Goal: Information Seeking & Learning: Learn about a topic

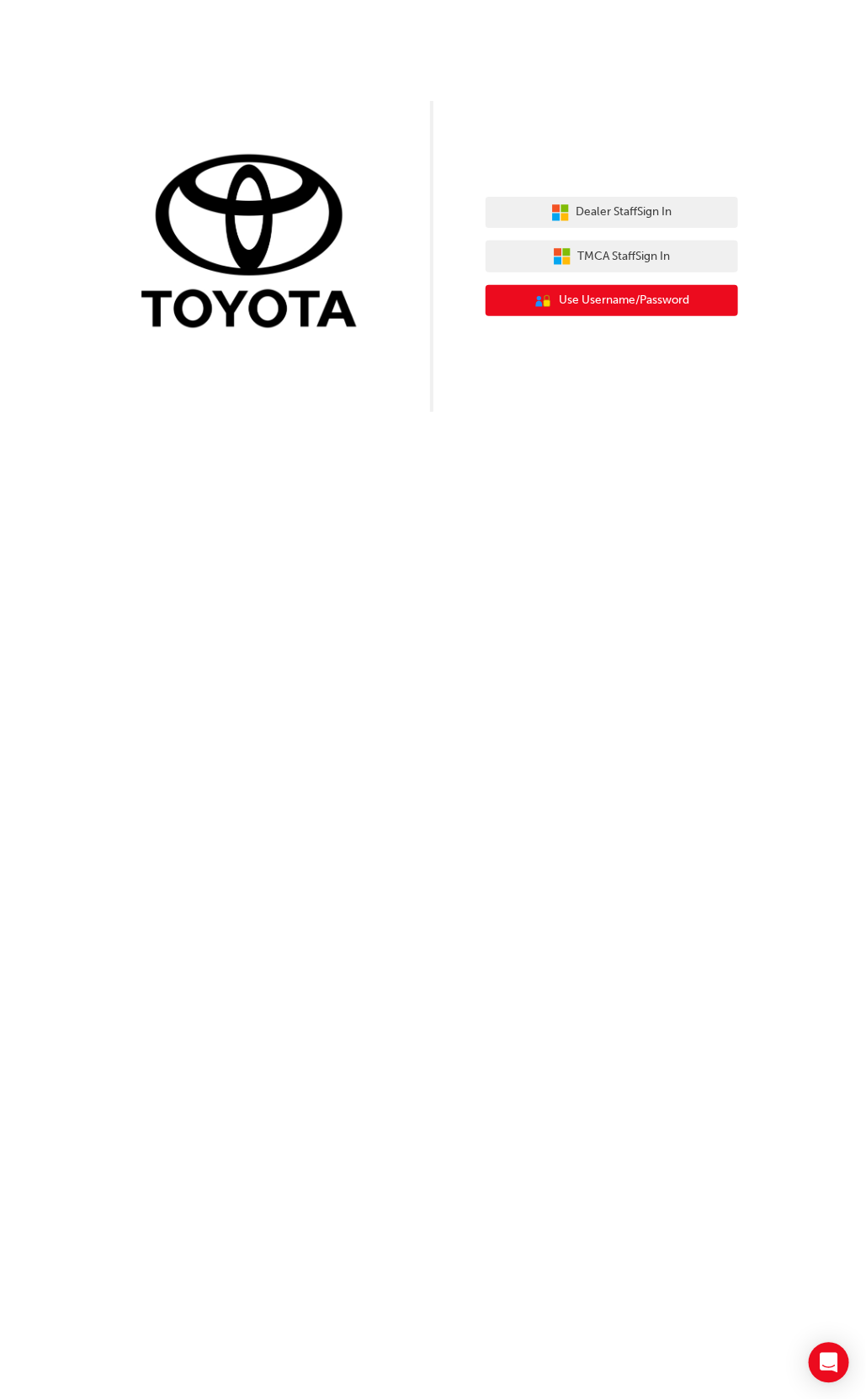
click at [712, 296] on button "User Authentication Icon - Blue Person, Gold Lock Use Username/Password" at bounding box center [612, 301] width 252 height 32
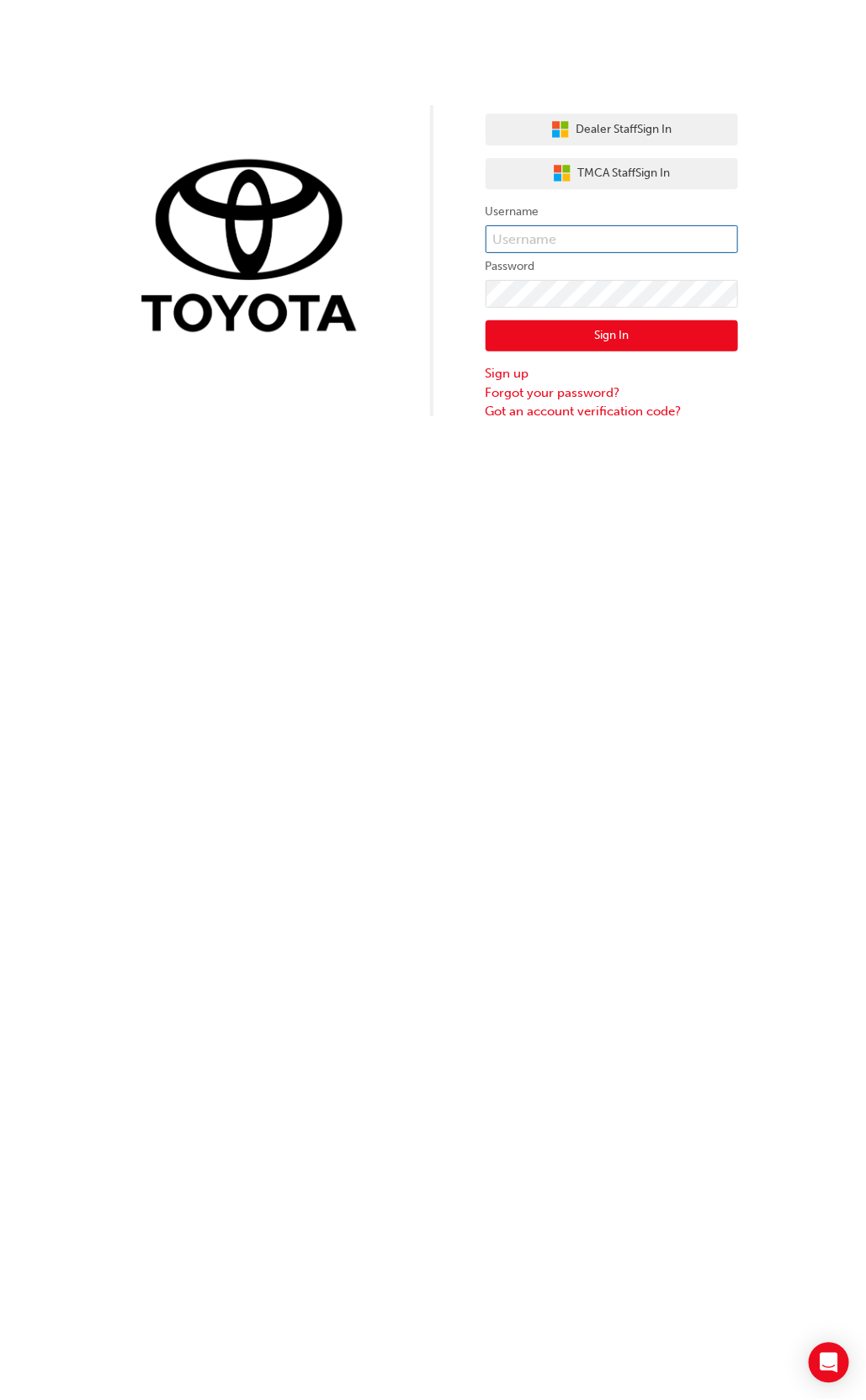
type input "k14509"
click at [658, 334] on button "Sign In" at bounding box center [612, 336] width 252 height 32
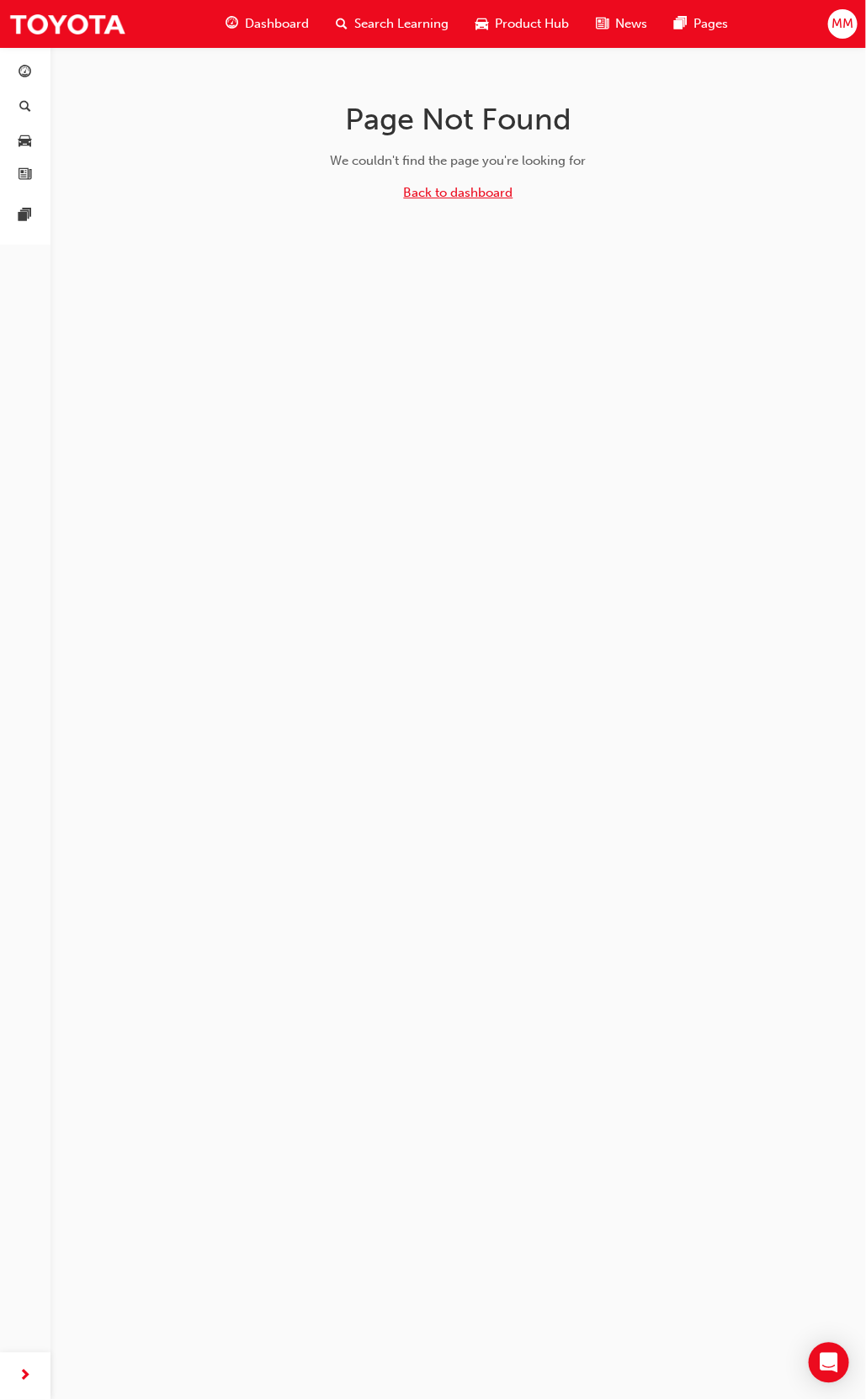
drag, startPoint x: 476, startPoint y: 190, endPoint x: 497, endPoint y: 208, distance: 27.7
click at [476, 190] on link "Back to dashboard" at bounding box center [459, 192] width 110 height 15
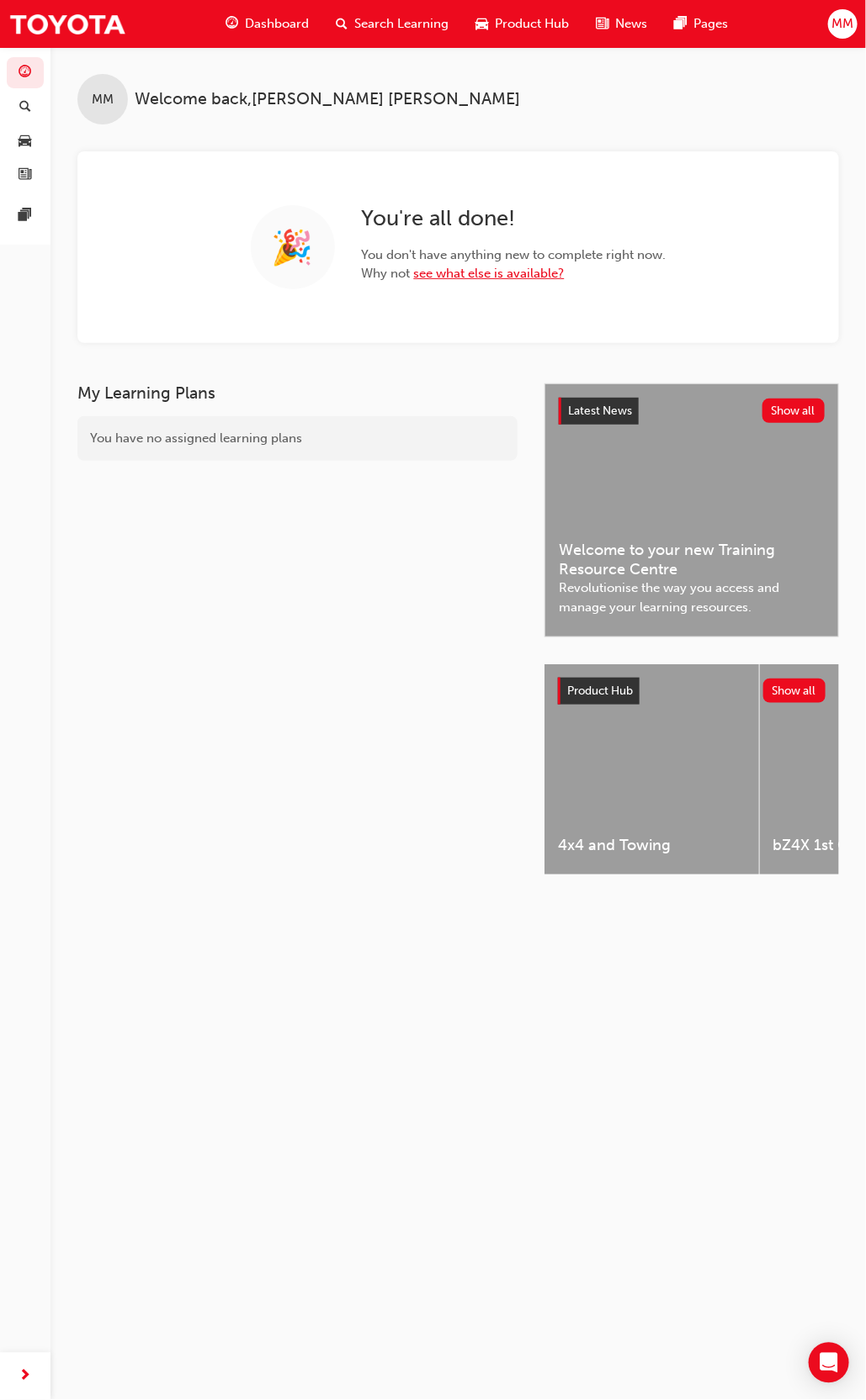
click at [474, 271] on link "see what else is available?" at bounding box center [489, 273] width 151 height 15
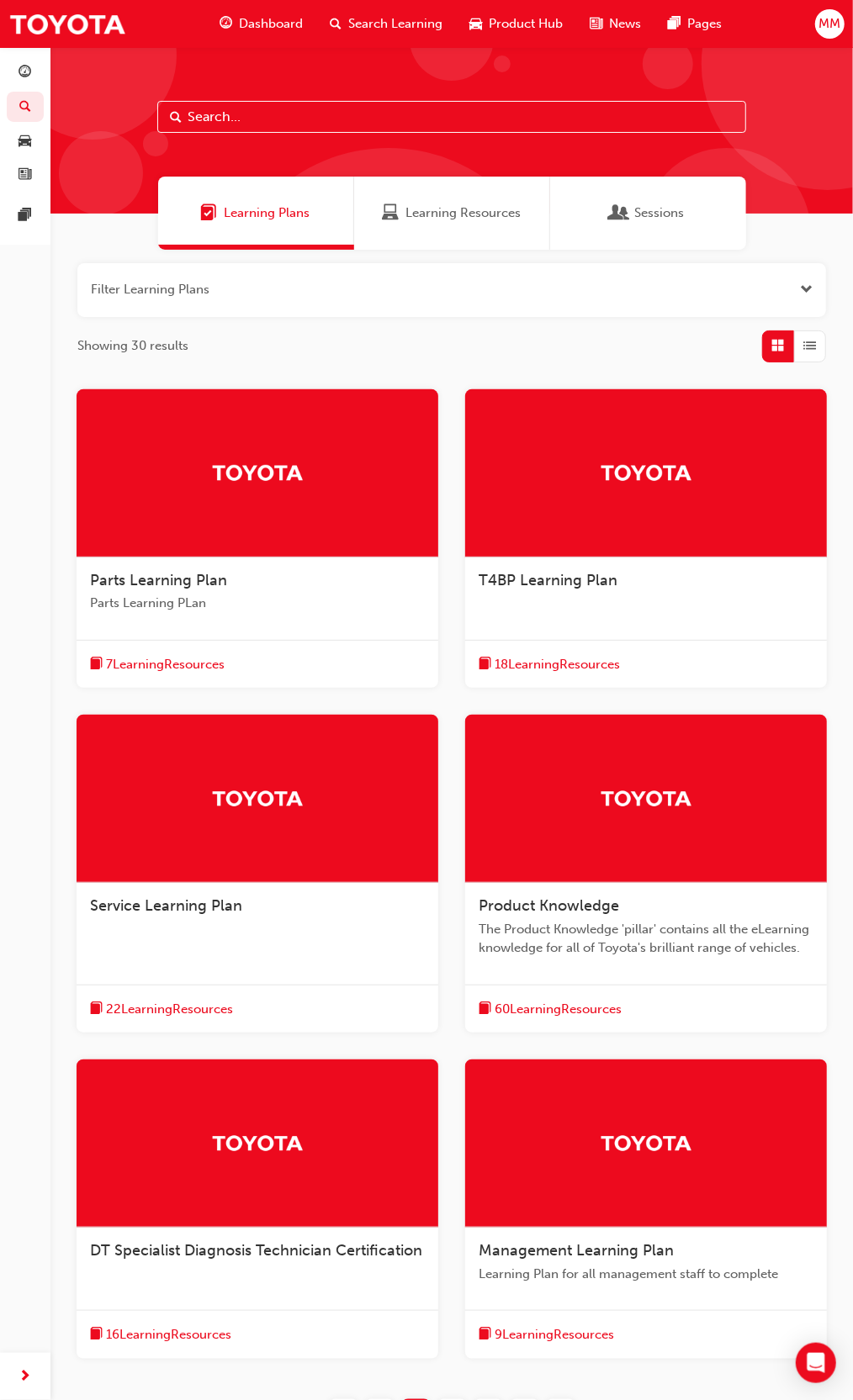
click at [145, 578] on span "Parts Learning Plan" at bounding box center [158, 580] width 137 height 19
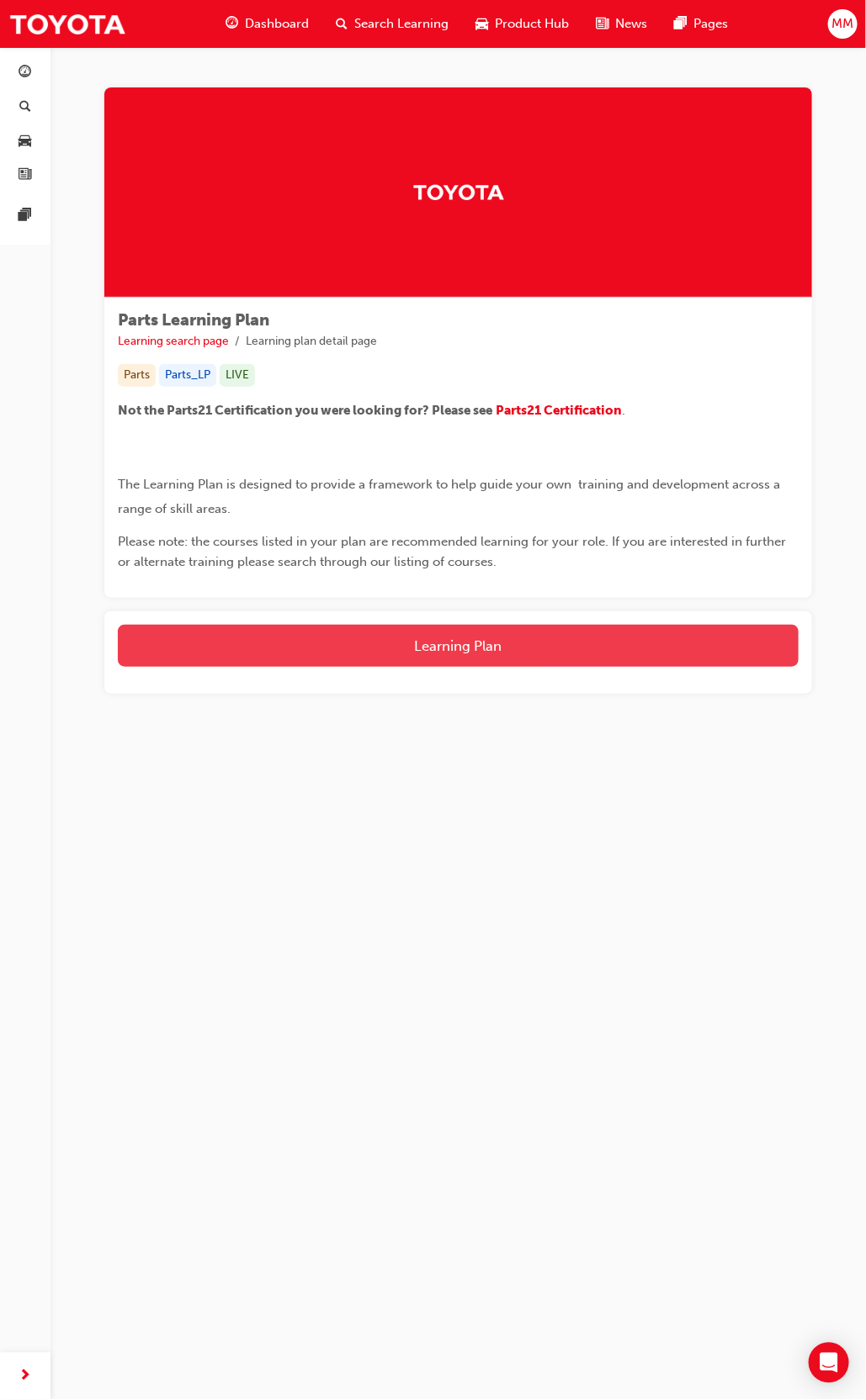
click at [434, 641] on button "Learning Plan" at bounding box center [458, 646] width 680 height 42
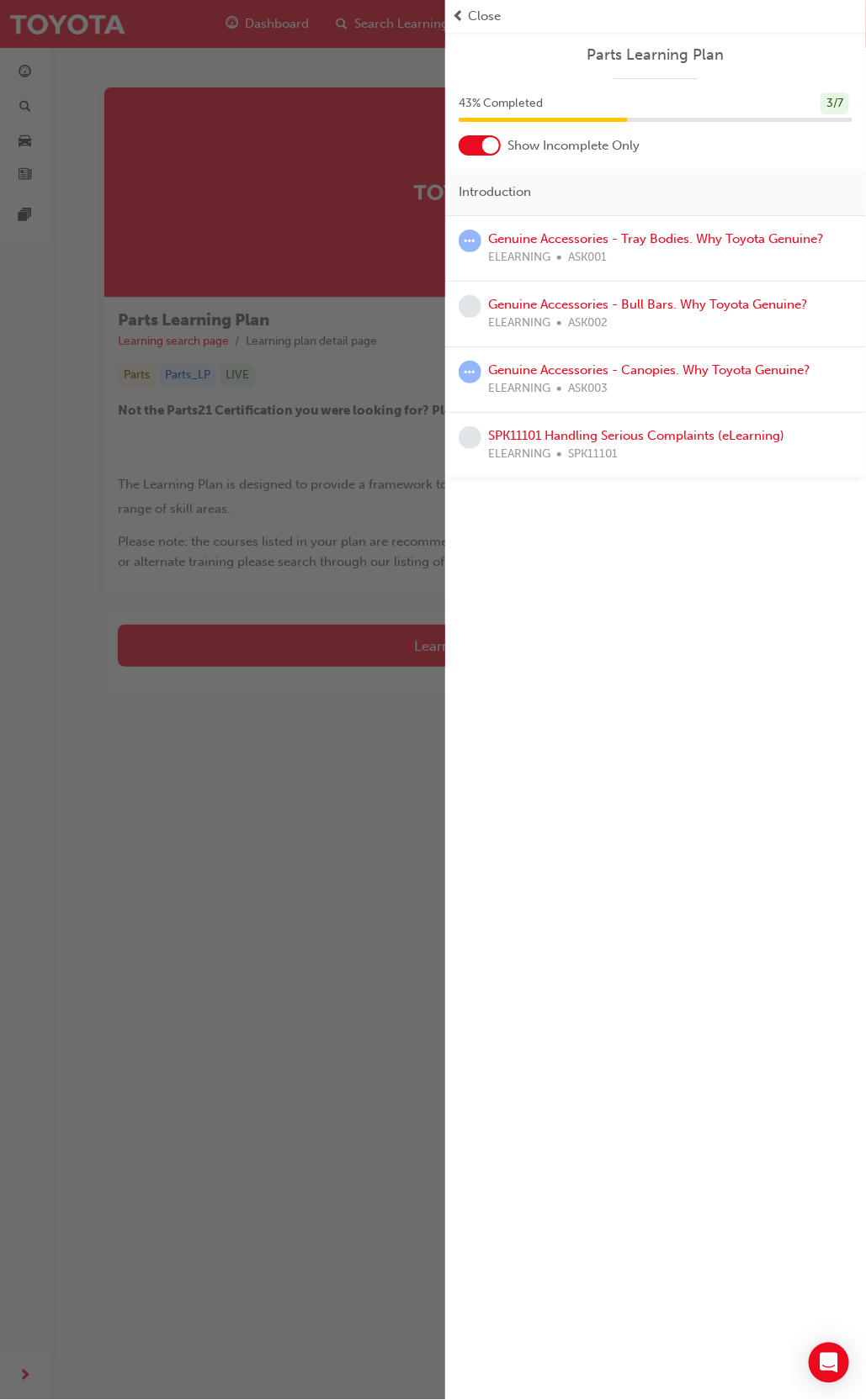
drag, startPoint x: 476, startPoint y: 17, endPoint x: 477, endPoint y: 34, distance: 17.0
click at [476, 17] on span "Close" at bounding box center [484, 16] width 33 height 19
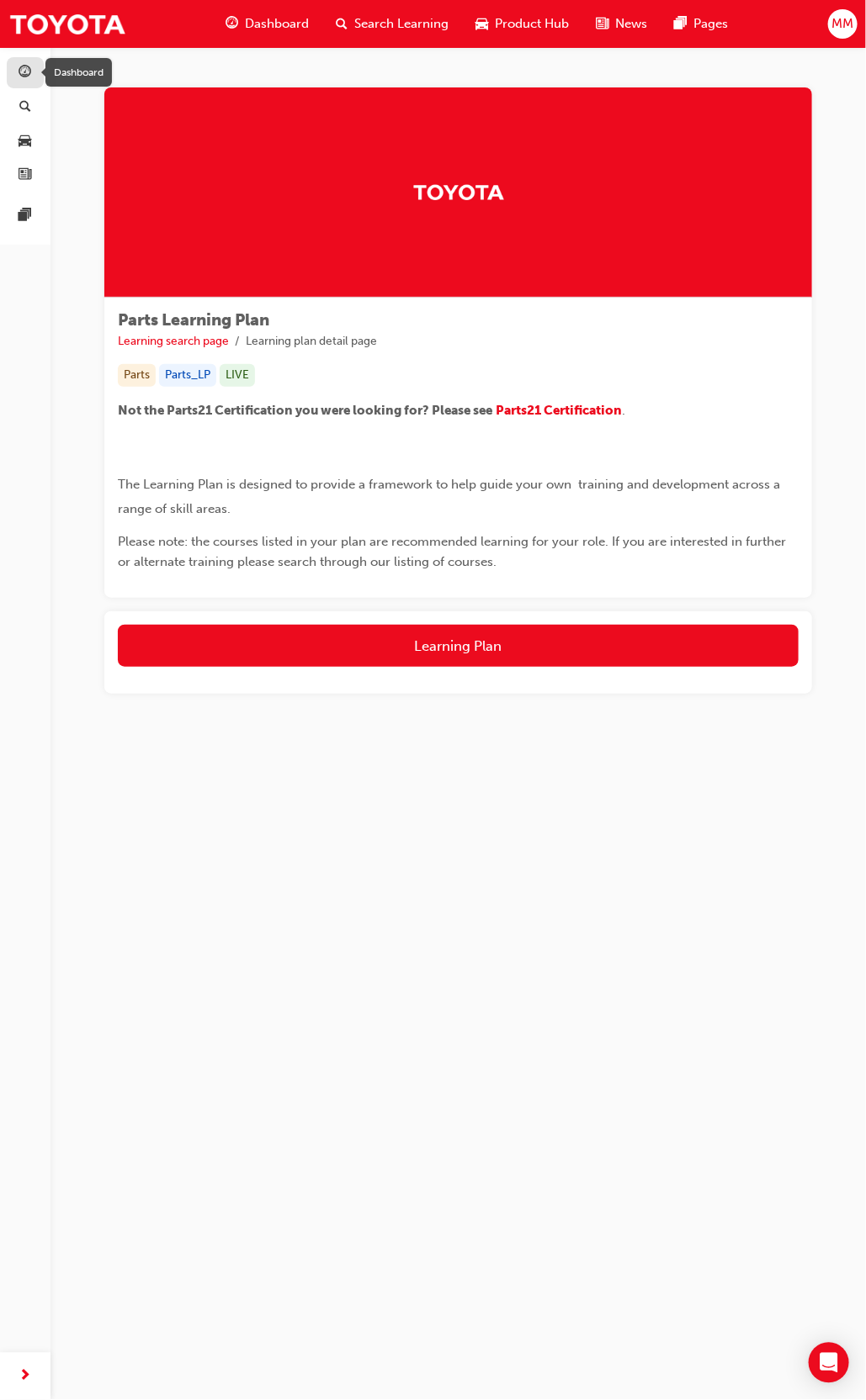
click at [34, 78] on div "button" at bounding box center [25, 72] width 20 height 21
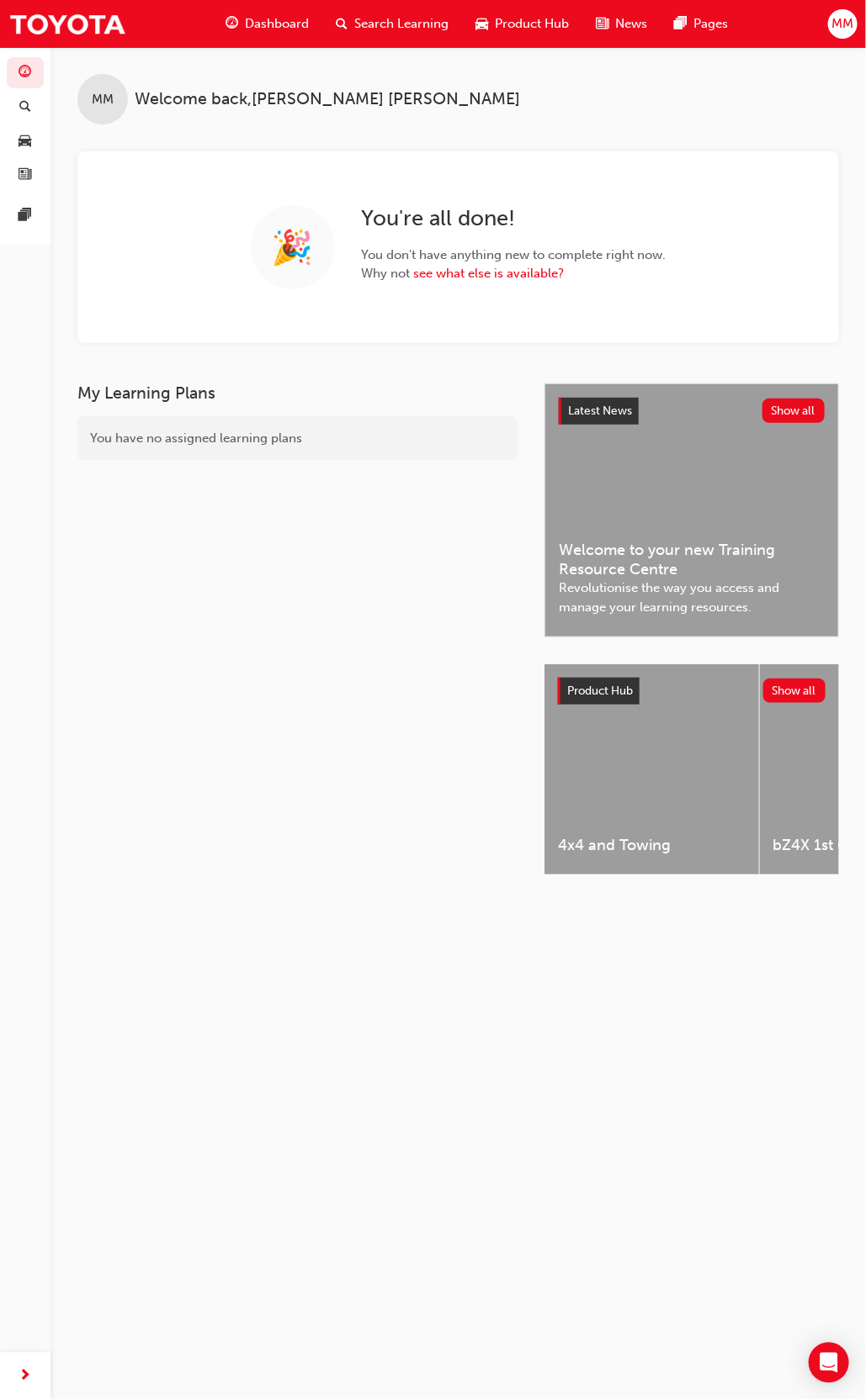
click at [701, 583] on span "Revolutionise the way you access and manage your learning resources." at bounding box center [691, 597] width 266 height 38
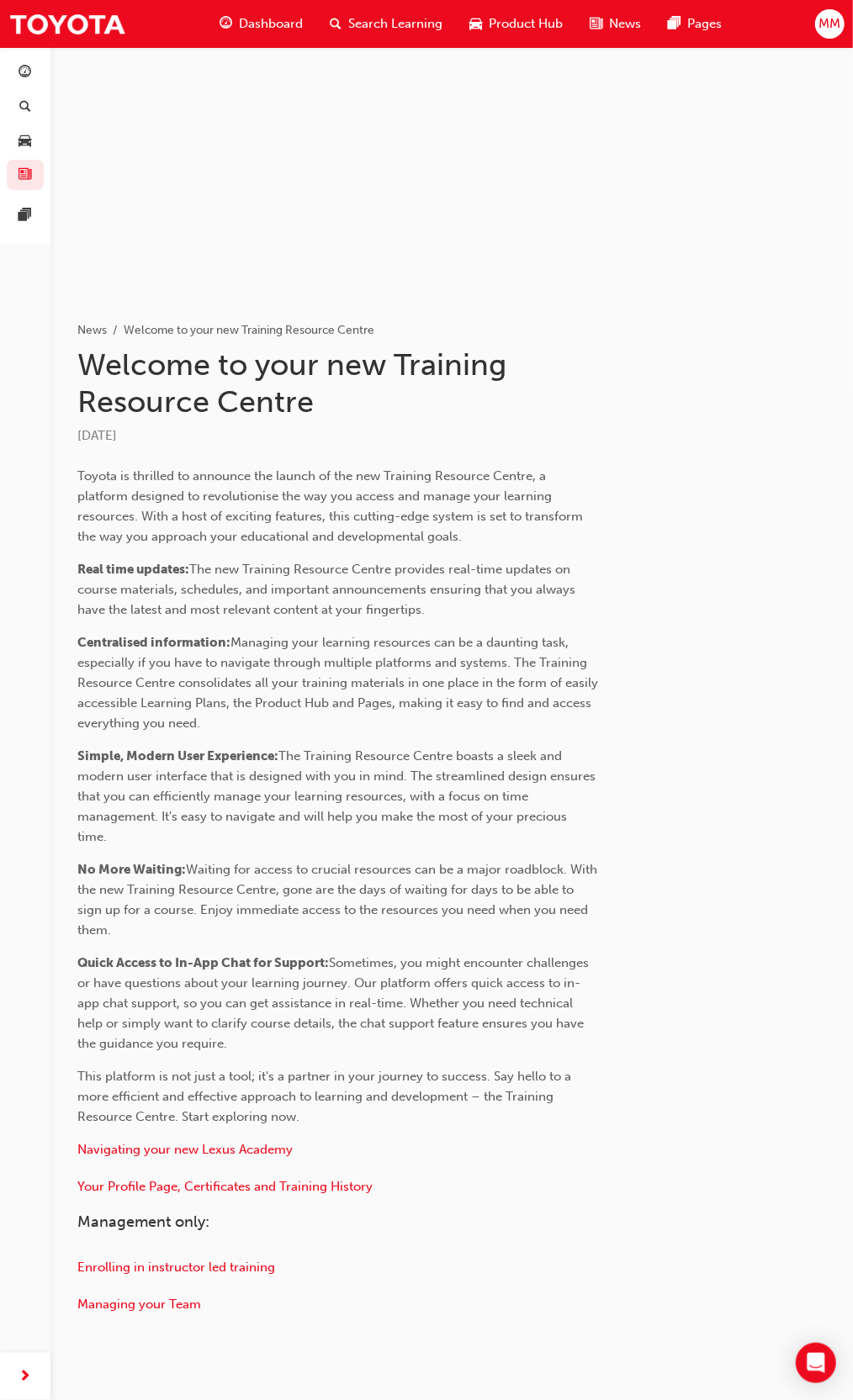
scroll to position [55, 0]
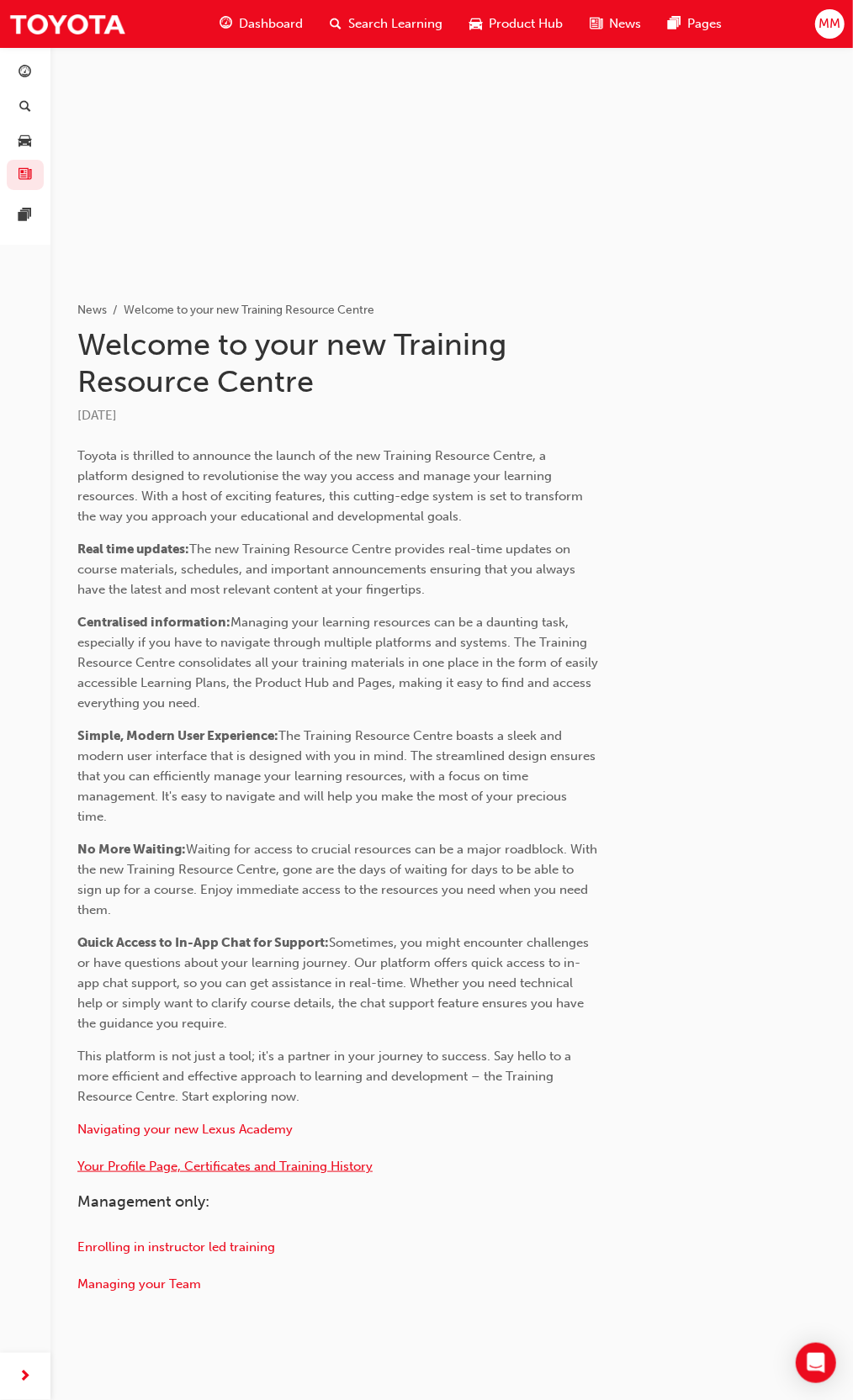
click at [319, 1159] on span "Your Profile Page, Certificates and Training History" at bounding box center [225, 1166] width 295 height 15
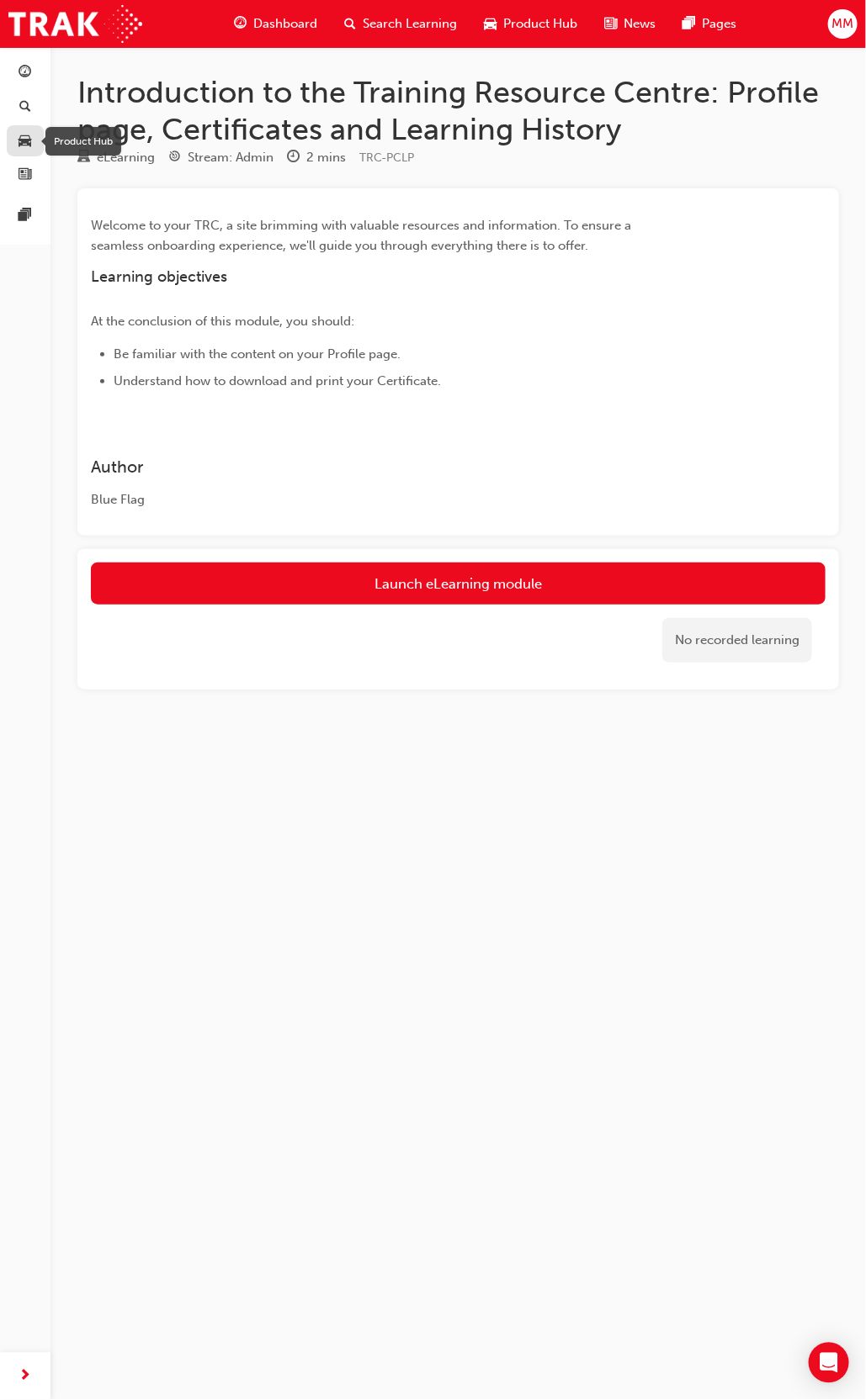
click at [24, 138] on span "car-icon" at bounding box center [25, 141] width 13 height 15
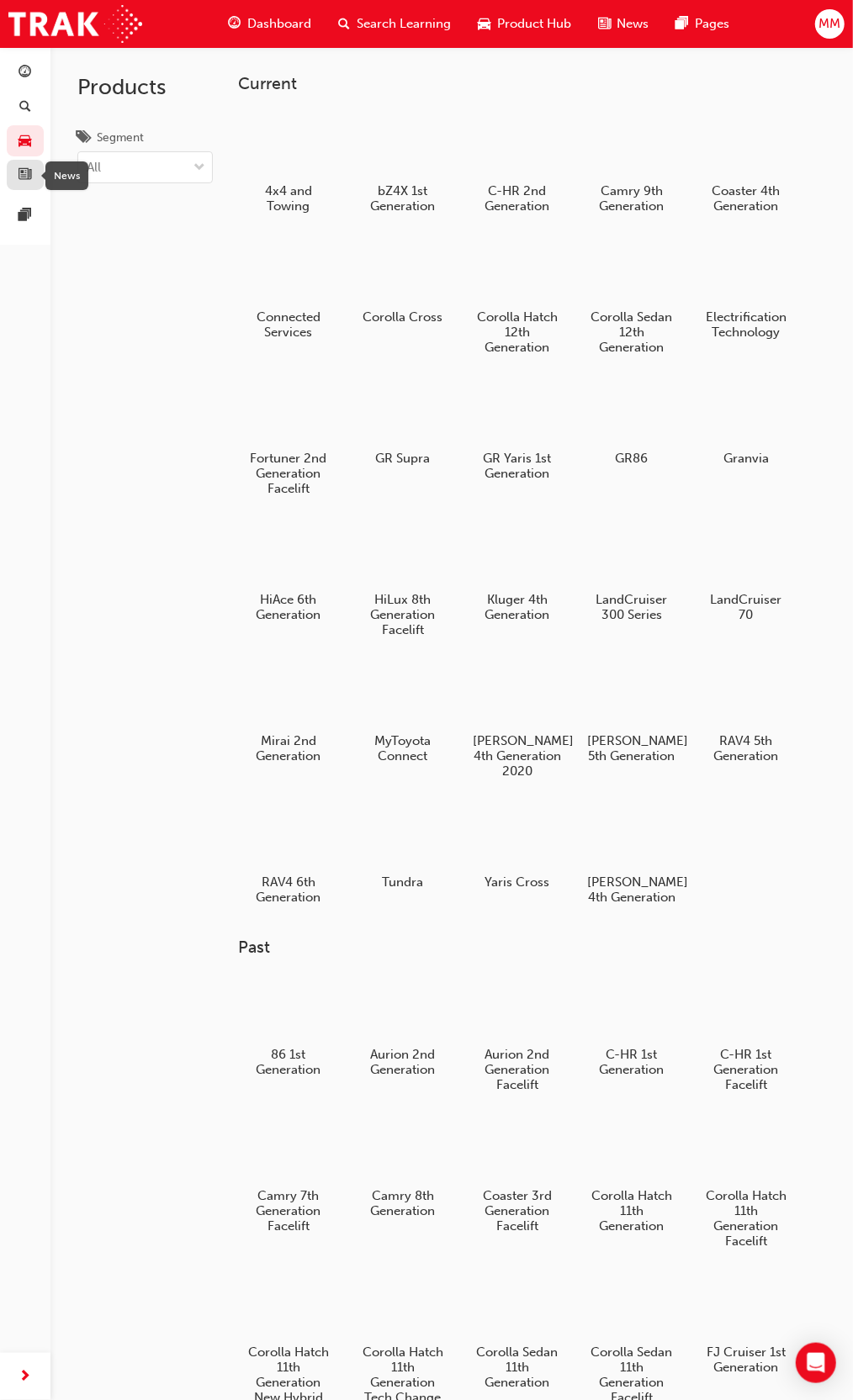
click at [26, 175] on span "news-icon" at bounding box center [25, 175] width 13 height 15
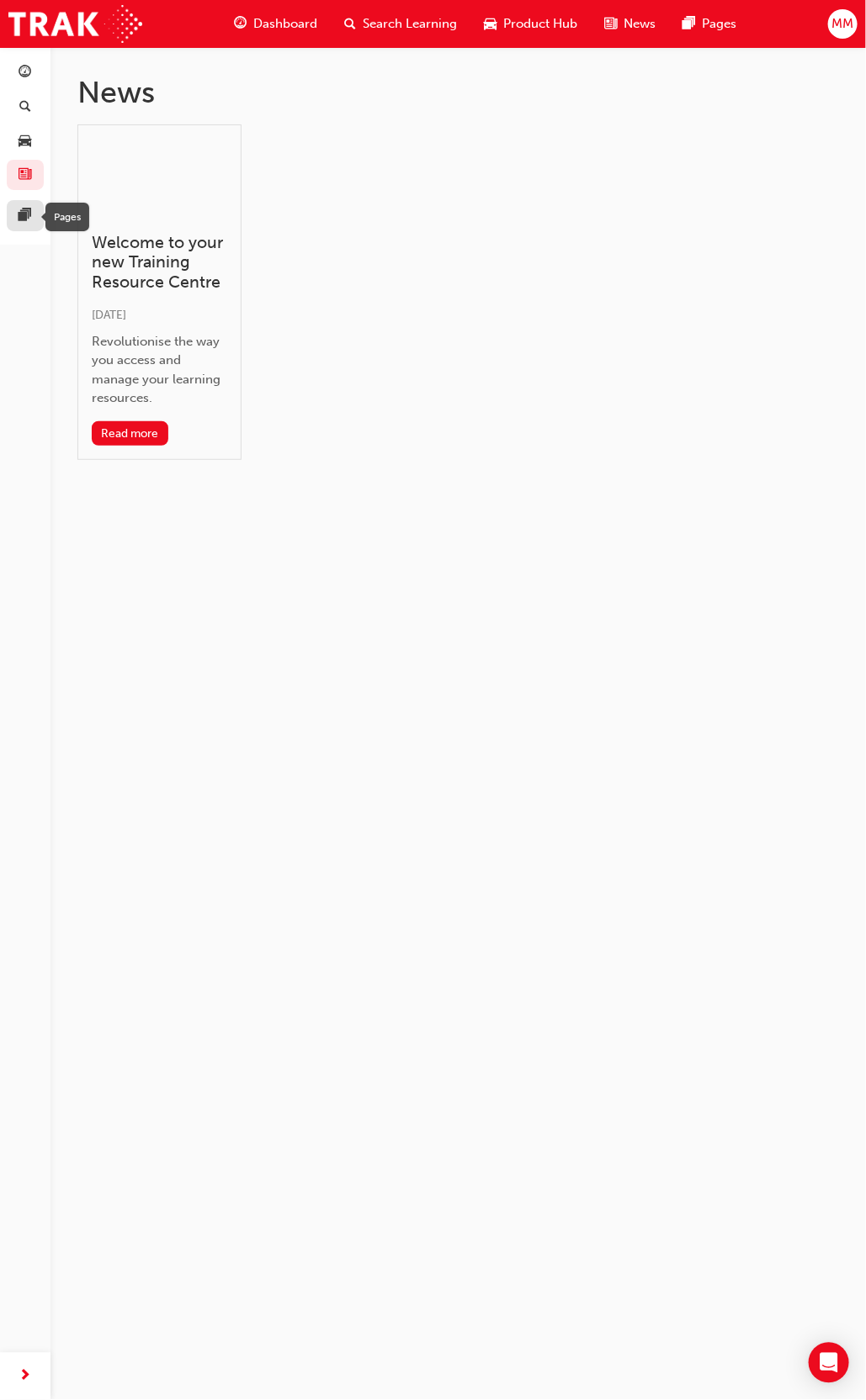
click at [19, 220] on span "pages-icon" at bounding box center [25, 215] width 13 height 15
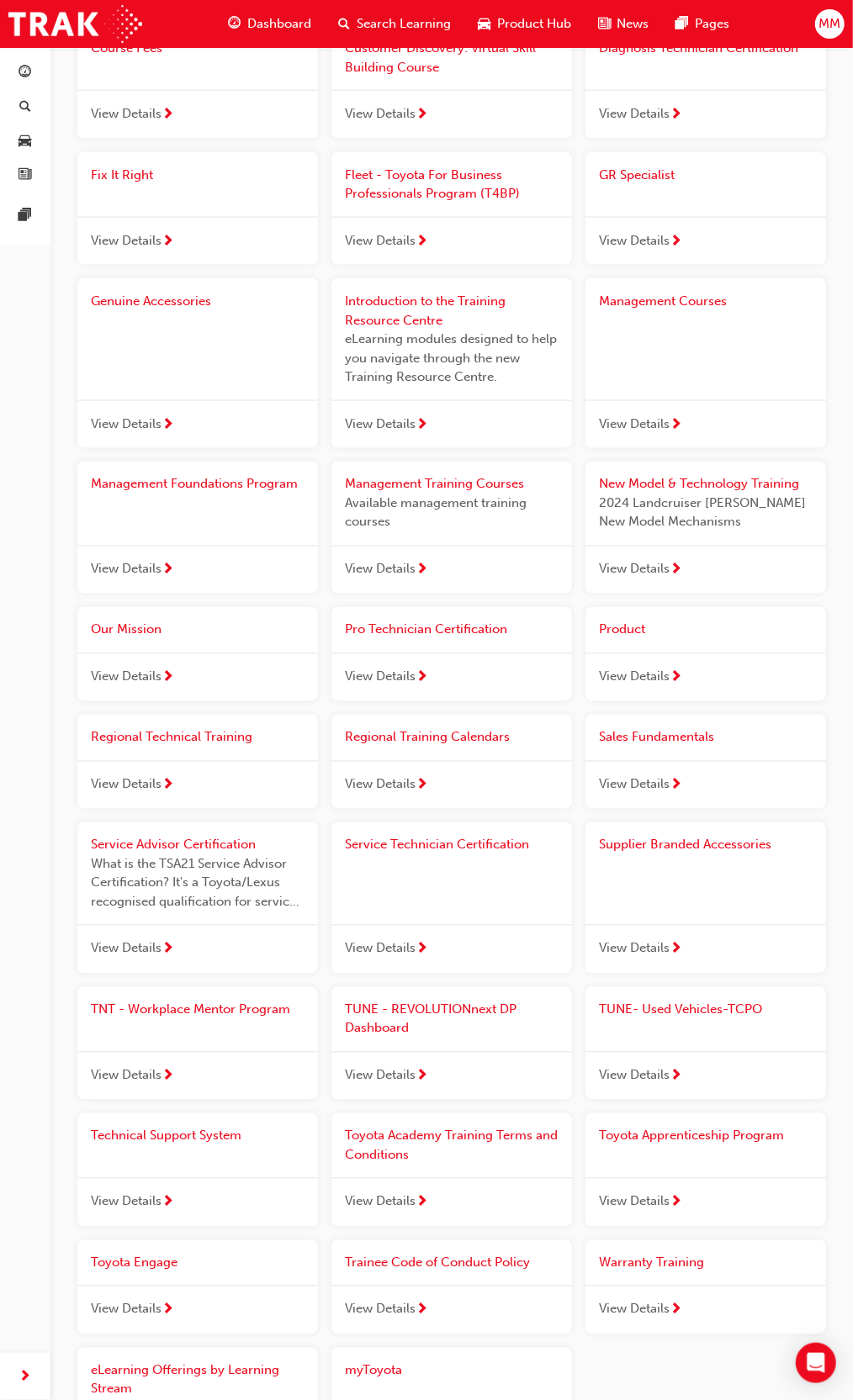
scroll to position [1093, 0]
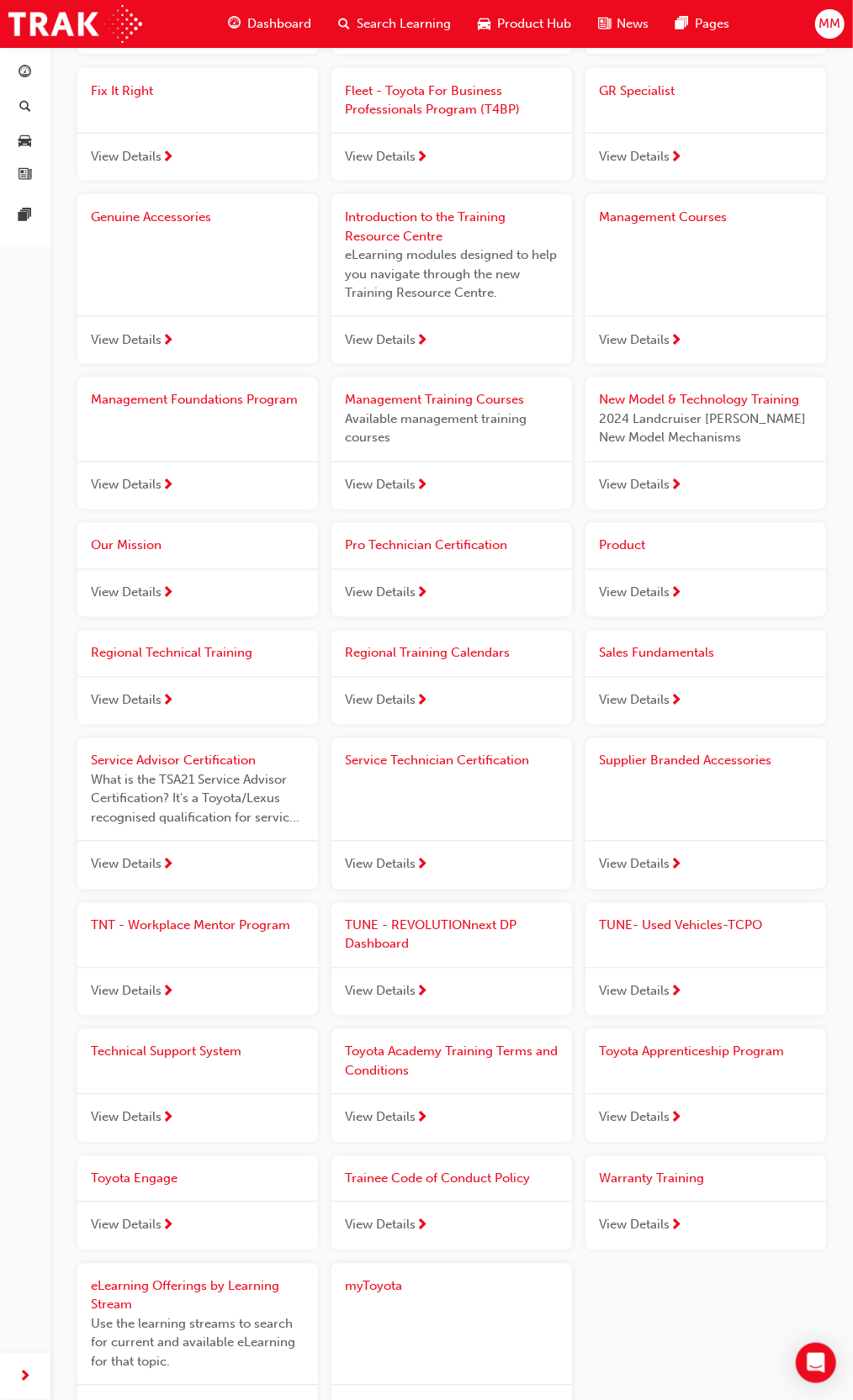
click at [140, 340] on span "View Details" at bounding box center [126, 339] width 71 height 19
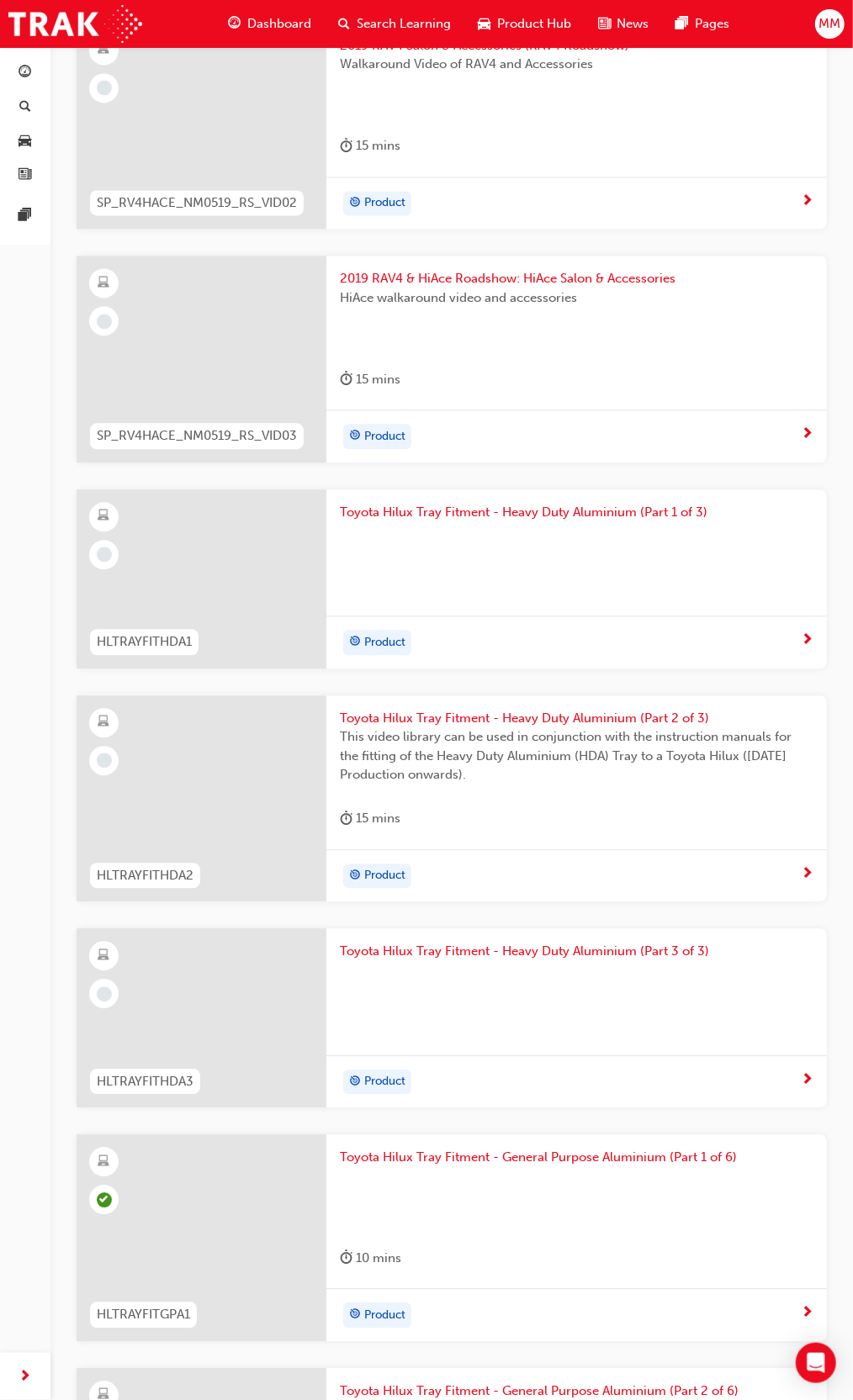
scroll to position [4626, 0]
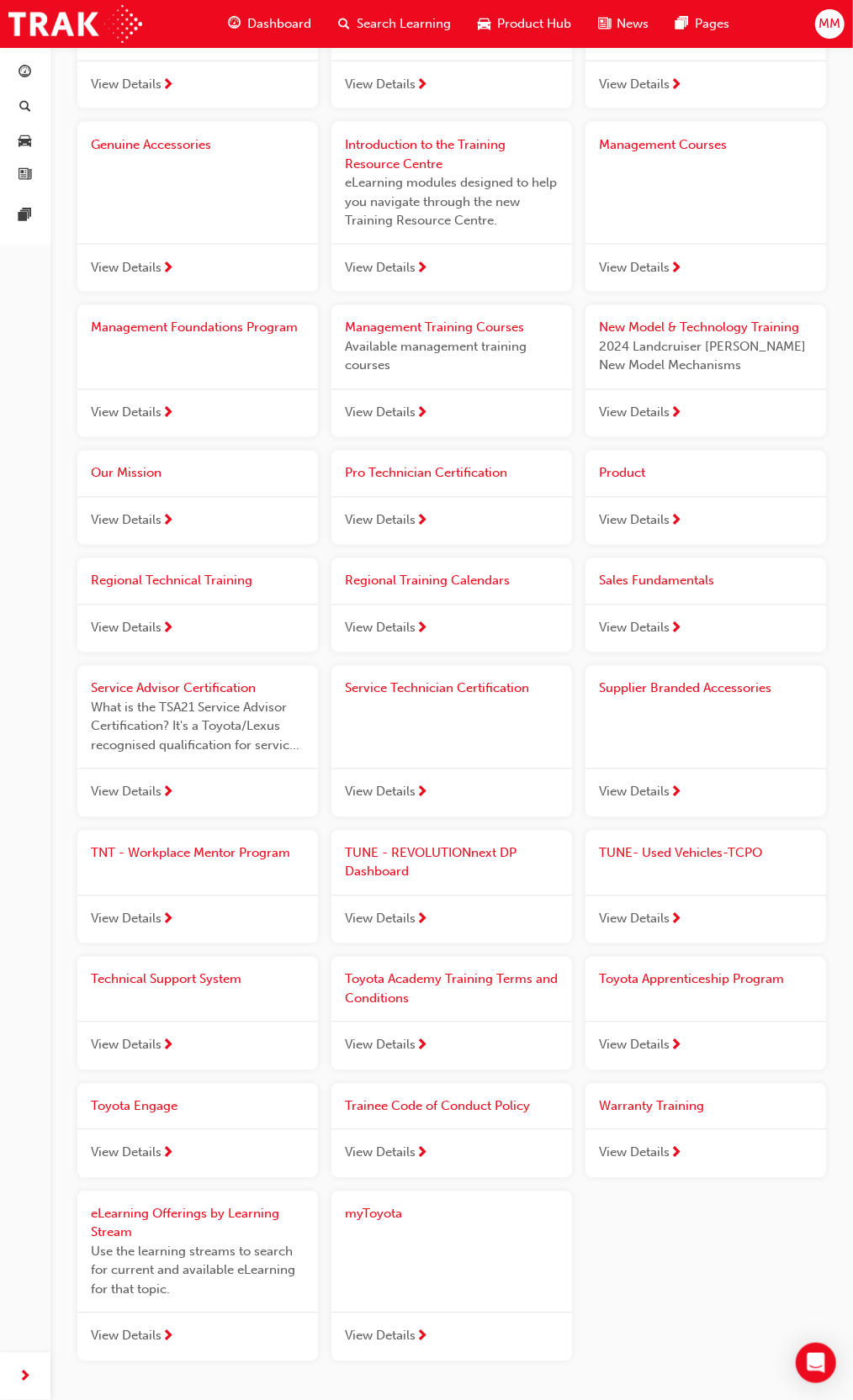
scroll to position [1243, 0]
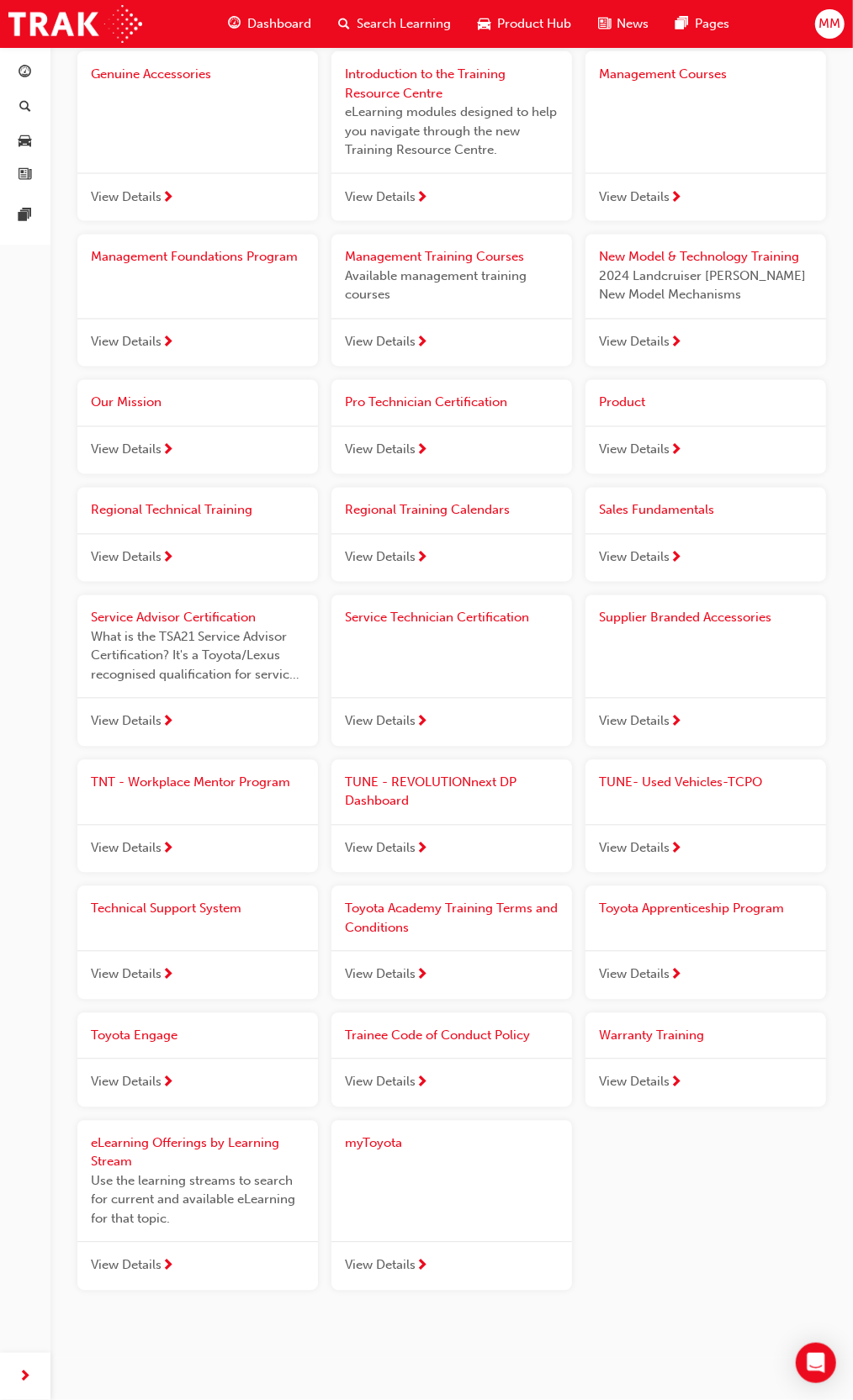
click at [405, 1265] on span "View Details" at bounding box center [380, 1265] width 71 height 19
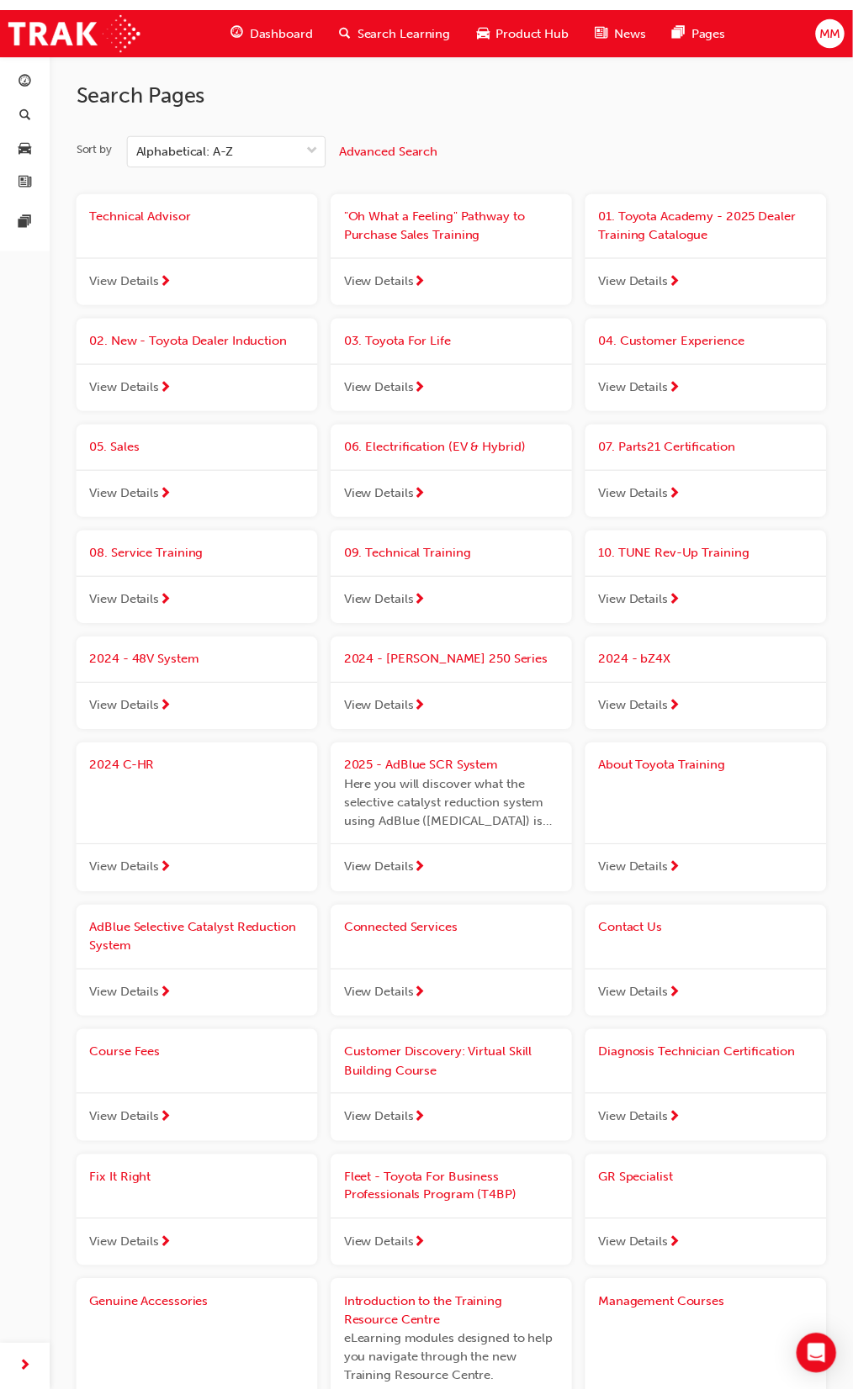
scroll to position [1243, 0]
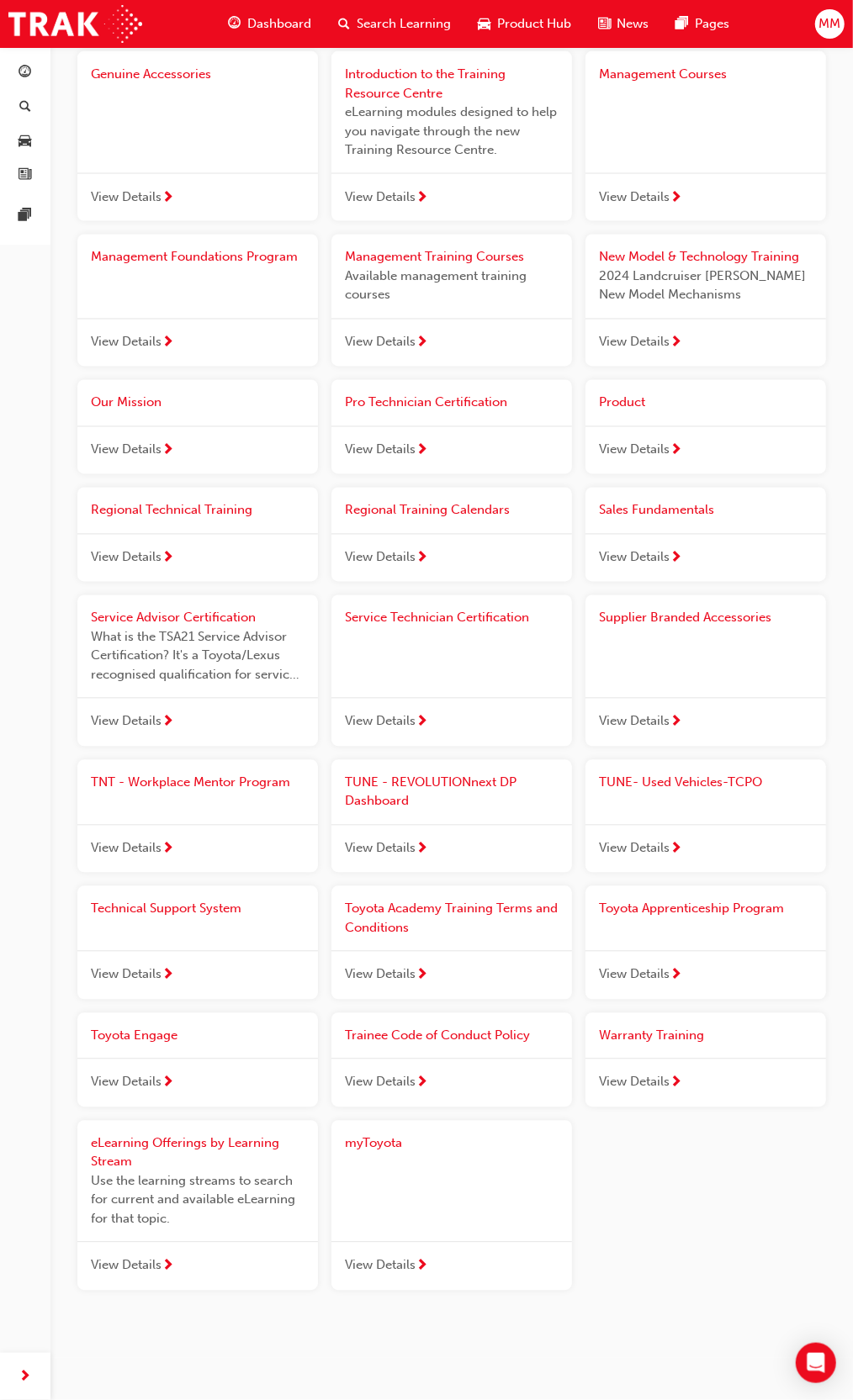
click at [658, 190] on span "View Details" at bounding box center [635, 196] width 71 height 19
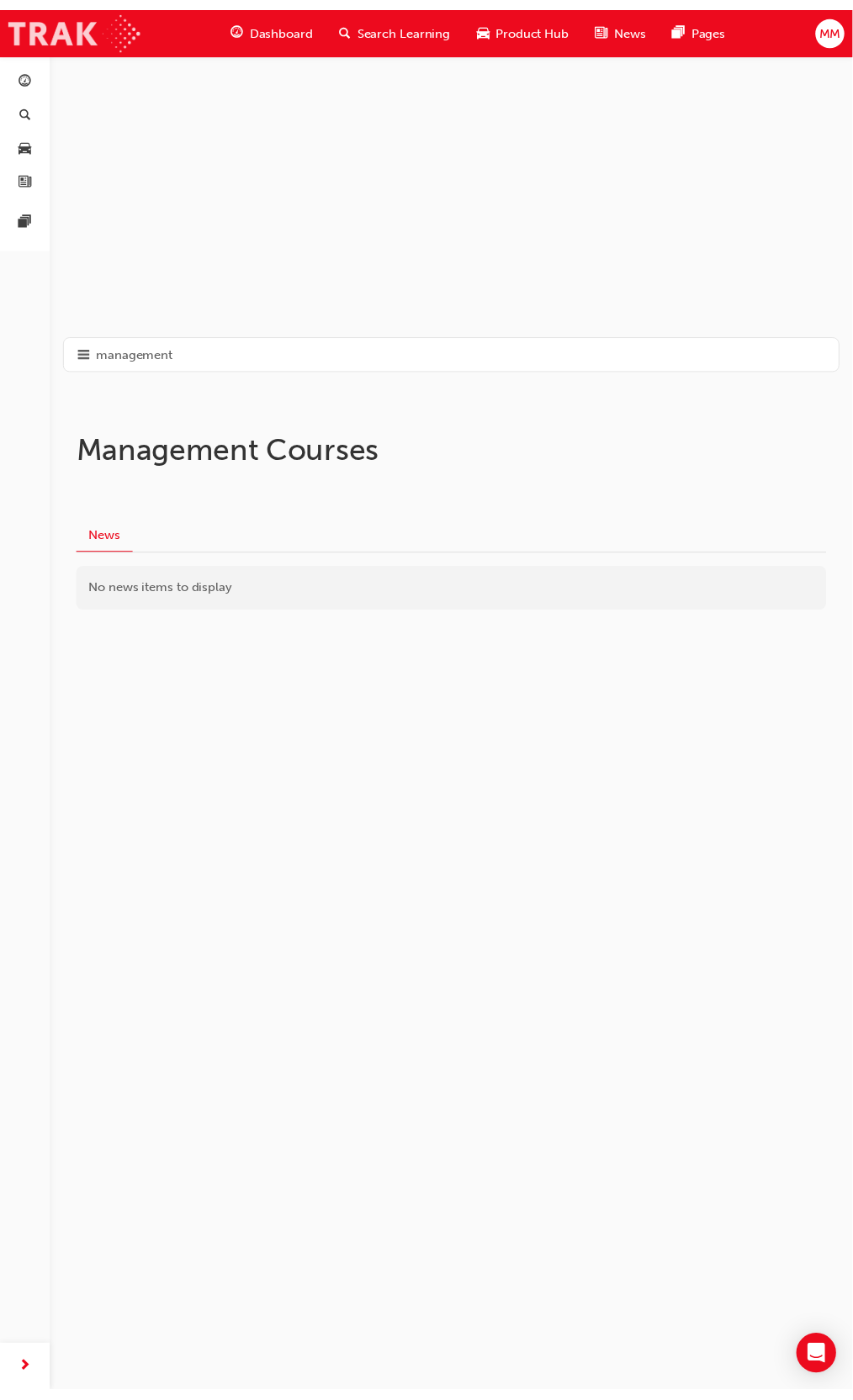
scroll to position [1243, 0]
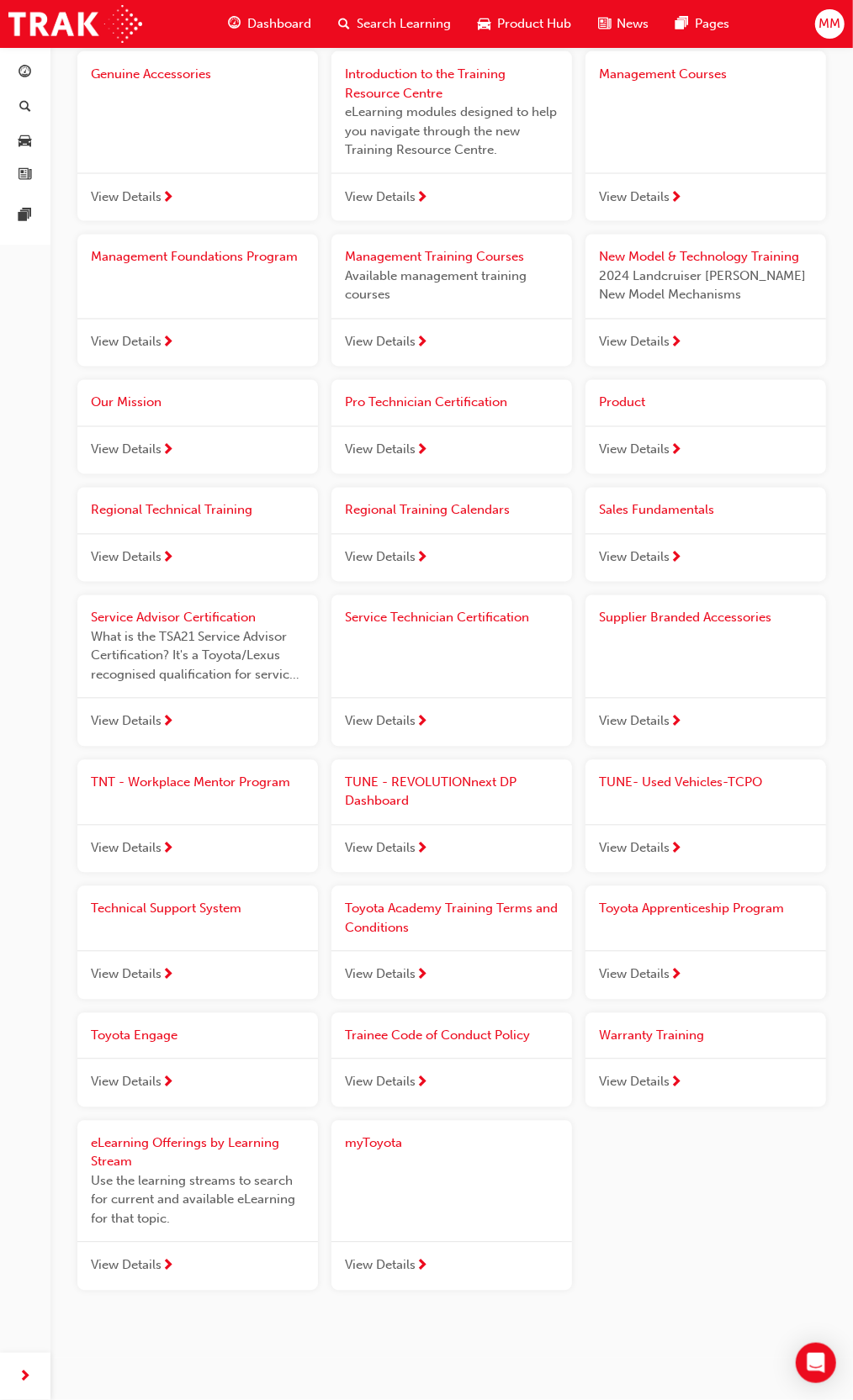
click at [400, 339] on span "View Details" at bounding box center [380, 342] width 71 height 19
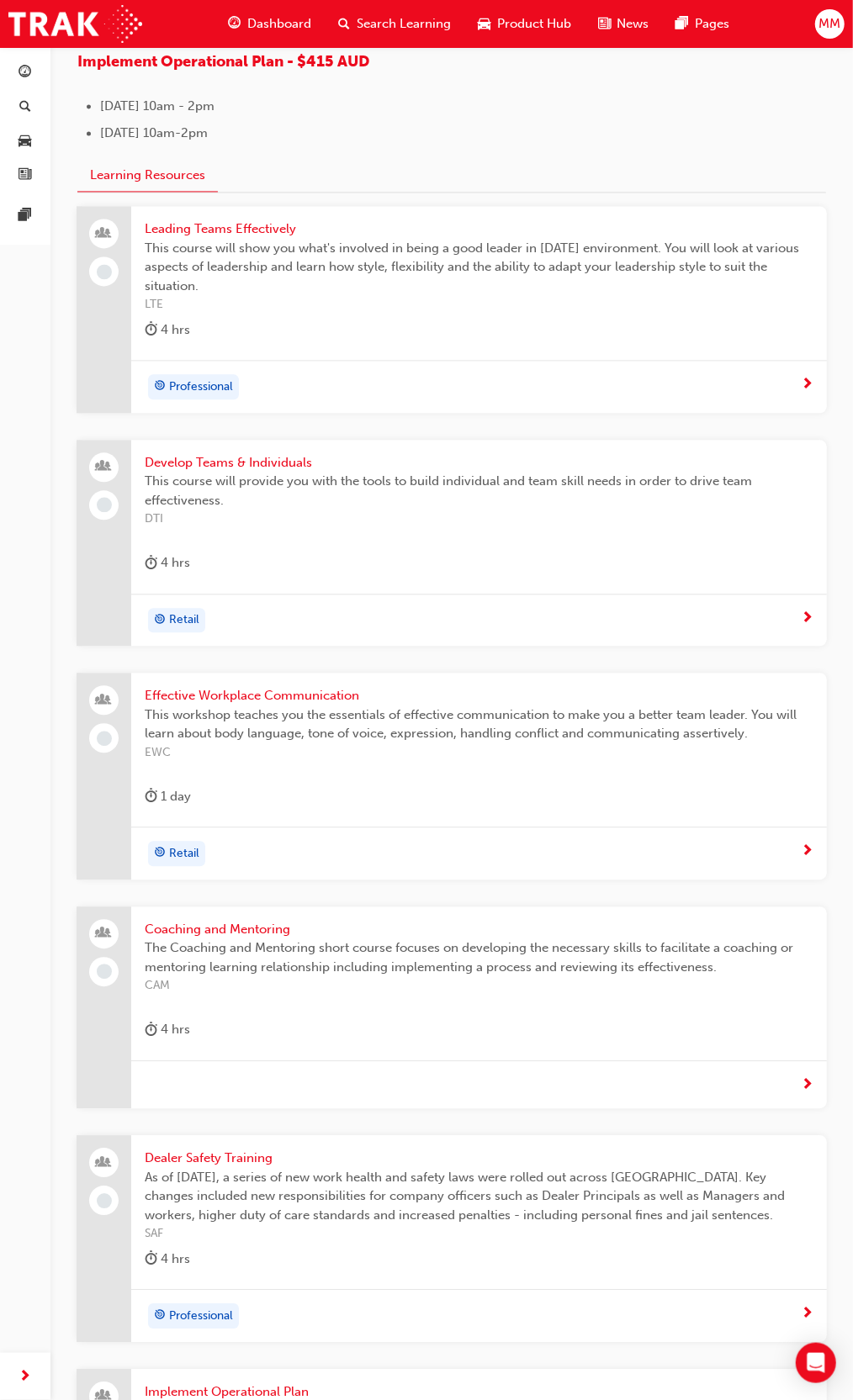
scroll to position [1346, 0]
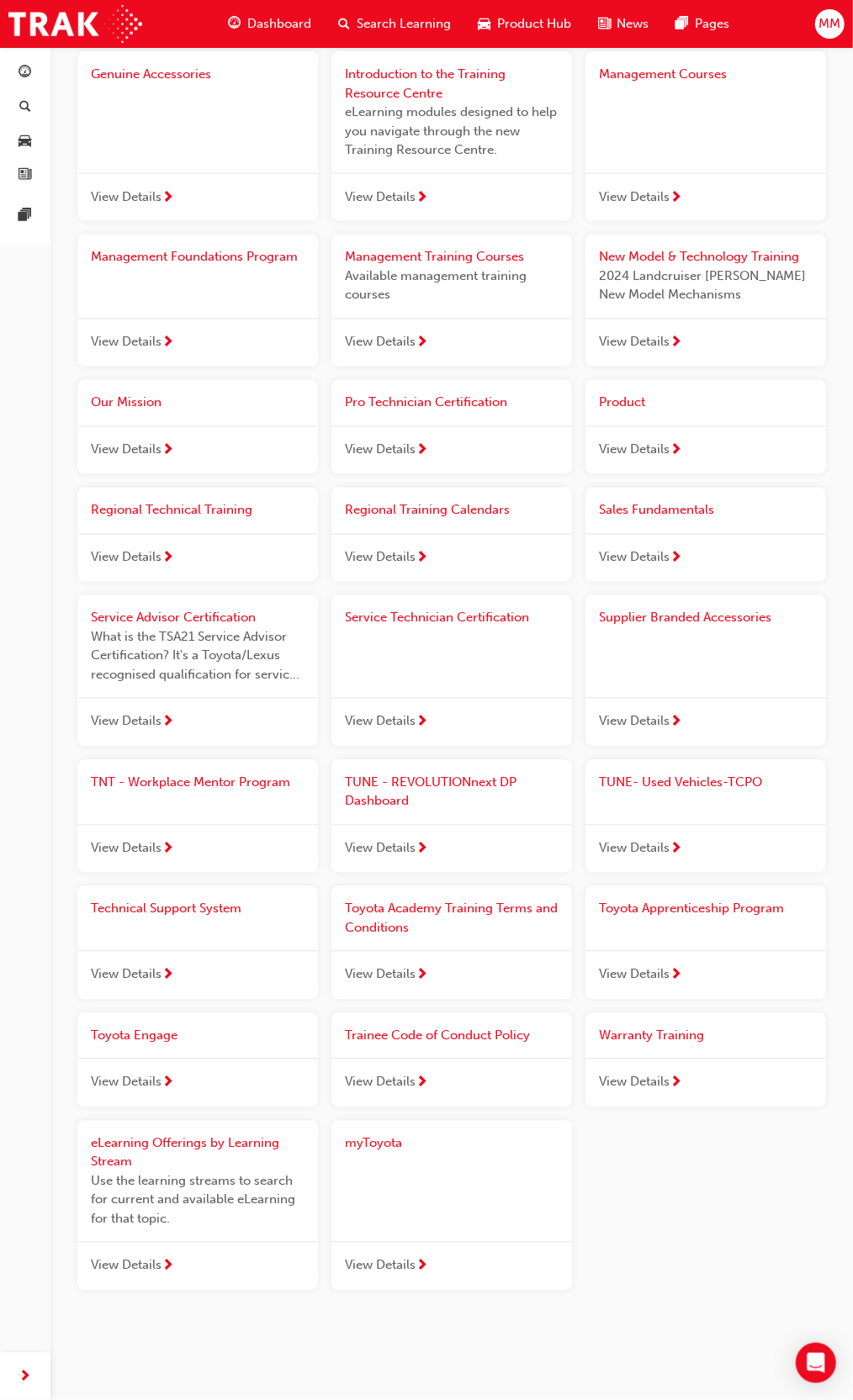
scroll to position [1243, 0]
